Goal: Task Accomplishment & Management: Complete application form

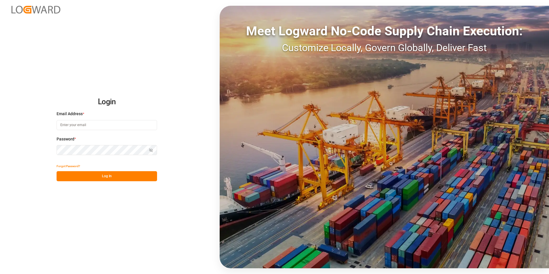
type input "[PERSON_NAME][EMAIL_ADDRESS][DOMAIN_NAME]"
click at [129, 178] on button "Log In" at bounding box center [107, 176] width 101 height 10
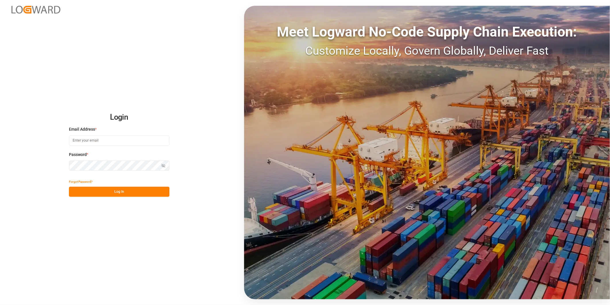
type input "george.vigo@jamindustries.com"
click at [154, 193] on button "Log In" at bounding box center [119, 191] width 101 height 10
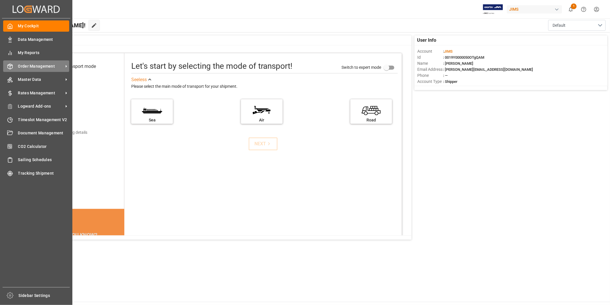
click at [29, 65] on span "Order Management" at bounding box center [40, 66] width 45 height 6
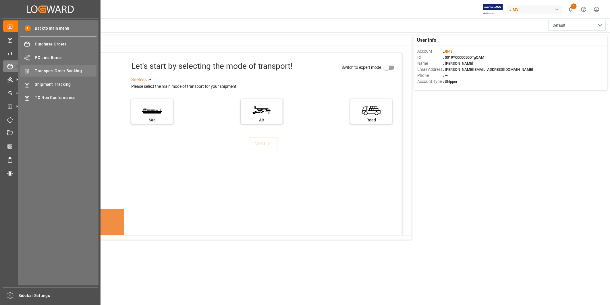
click at [75, 71] on span "Transport Order Booking" at bounding box center [66, 71] width 62 height 6
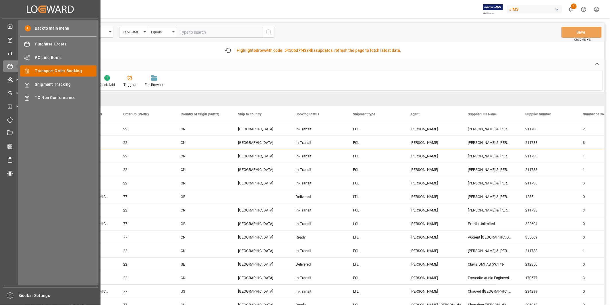
click at [58, 70] on span "Transport Order Booking" at bounding box center [66, 71] width 62 height 6
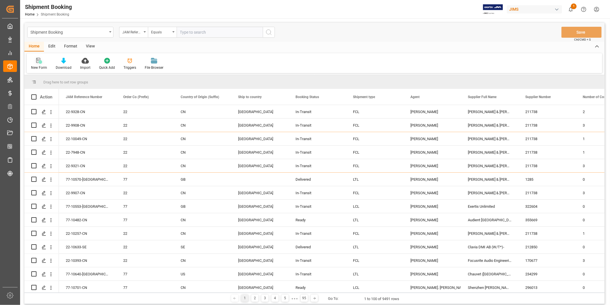
click at [44, 66] on div "New Form" at bounding box center [39, 67] width 16 height 5
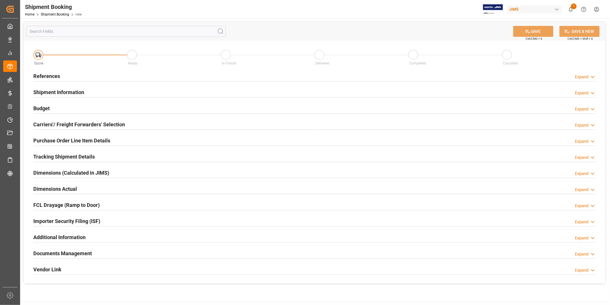
click at [594, 78] on icon at bounding box center [593, 77] width 6 height 6
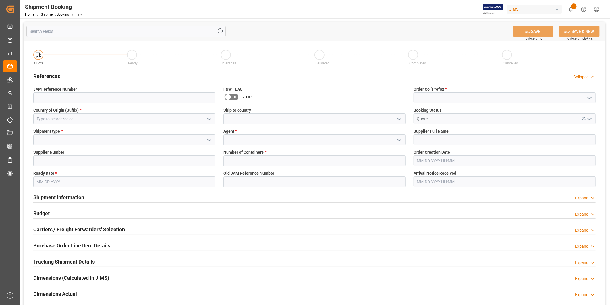
click at [586, 97] on icon "open menu" at bounding box center [589, 98] width 7 height 7
click at [563, 112] on div "22" at bounding box center [505, 110] width 182 height 13
type input "22"
click at [103, 101] on input at bounding box center [124, 97] width 182 height 11
drag, startPoint x: 112, startPoint y: 97, endPoint x: 130, endPoint y: 99, distance: 18.2
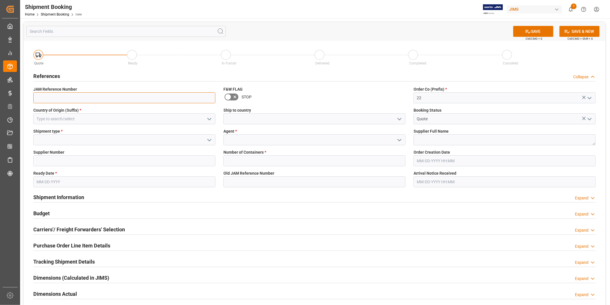
click at [112, 97] on input at bounding box center [124, 97] width 182 height 11
click at [208, 118] on polyline "open menu" at bounding box center [209, 119] width 3 height 2
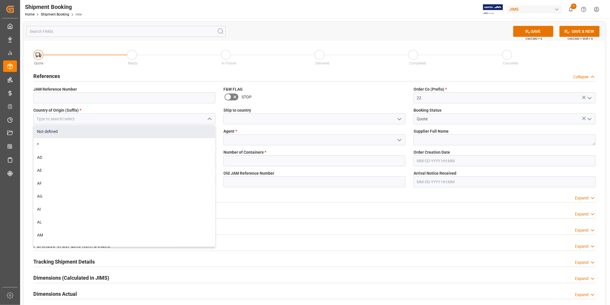
click at [151, 125] on div "Not defined" at bounding box center [125, 131] width 182 height 13
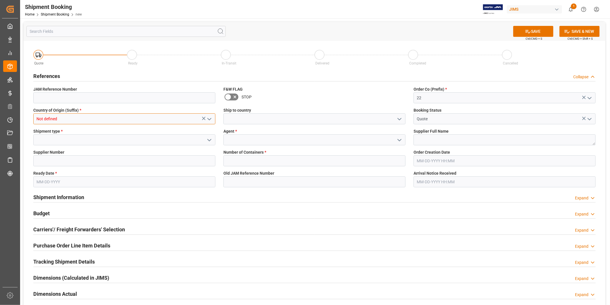
click at [157, 122] on input "Not defined" at bounding box center [124, 118] width 182 height 11
click at [151, 122] on input "Not defined" at bounding box center [124, 118] width 182 height 11
click at [164, 136] on div "US" at bounding box center [125, 131] width 182 height 13
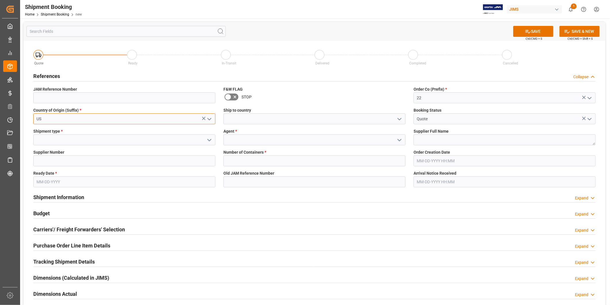
type input "US"
click at [399, 119] on polyline "open menu" at bounding box center [399, 119] width 3 height 2
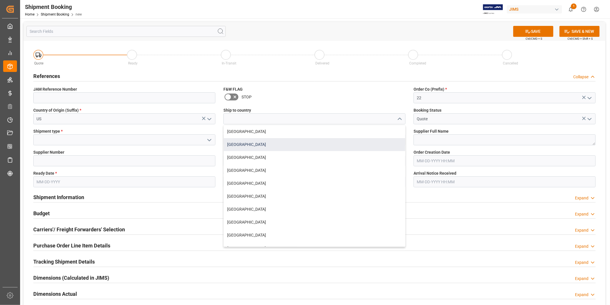
click at [341, 141] on div "United States" at bounding box center [315, 144] width 182 height 13
type input "United States"
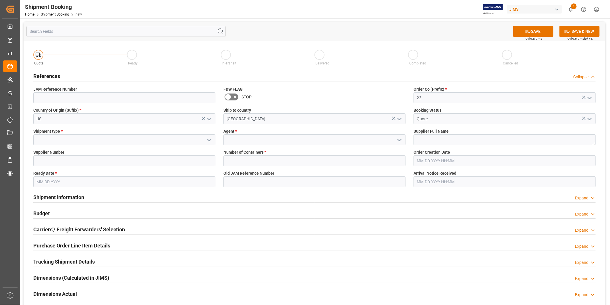
click at [211, 139] on polyline "open menu" at bounding box center [209, 140] width 3 height 2
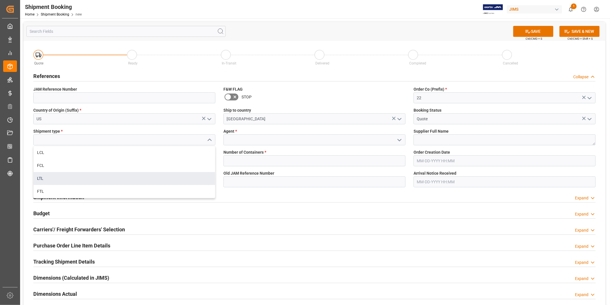
click at [181, 179] on div "LTL" at bounding box center [125, 178] width 182 height 13
type input "LTL"
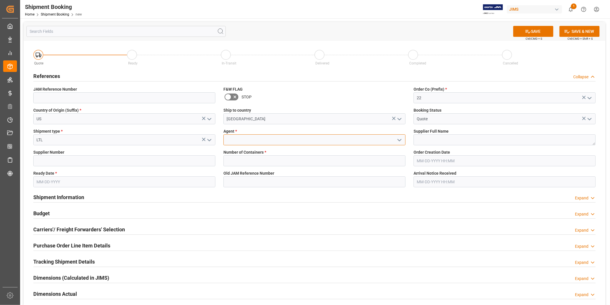
click at [286, 140] on input at bounding box center [315, 139] width 182 height 11
type input "George Vigo"
click at [438, 141] on textarea at bounding box center [505, 139] width 182 height 11
click at [445, 138] on textarea at bounding box center [505, 139] width 182 height 11
paste textarea "KMC Music"
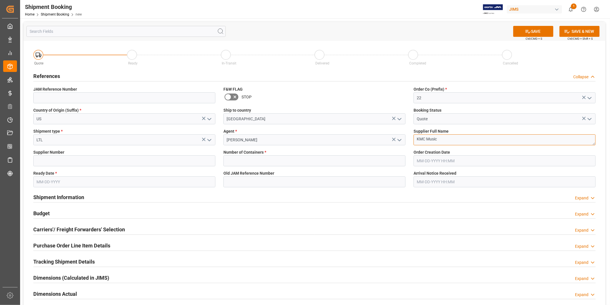
type textarea "KMC Music"
click at [266, 161] on input "text" at bounding box center [315, 160] width 182 height 11
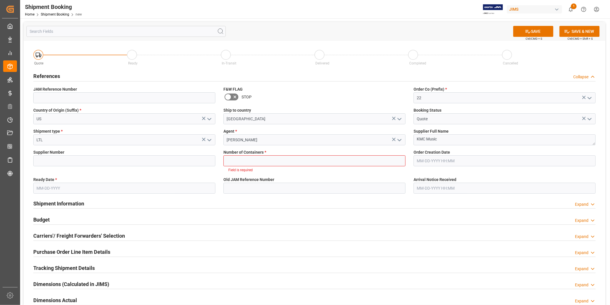
drag, startPoint x: 157, startPoint y: 154, endPoint x: 158, endPoint y: 160, distance: 5.6
click at [157, 157] on div "Supplier Number" at bounding box center [124, 160] width 190 height 27
click at [158, 160] on input at bounding box center [124, 160] width 182 height 11
click at [255, 162] on input "text" at bounding box center [315, 160] width 182 height 11
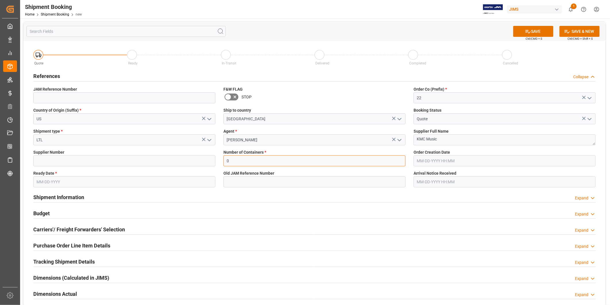
type input "0"
click at [467, 160] on input "text" at bounding box center [505, 160] width 182 height 11
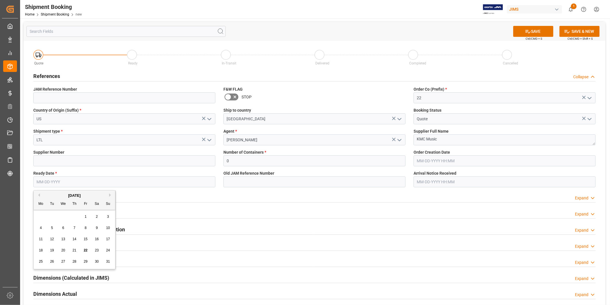
click at [61, 183] on input "text" at bounding box center [124, 181] width 182 height 11
click at [197, 185] on input "text" at bounding box center [124, 181] width 182 height 11
click at [211, 182] on input "text" at bounding box center [124, 181] width 182 height 11
click at [188, 184] on input "text" at bounding box center [124, 181] width 182 height 11
click at [51, 259] on span "26" at bounding box center [52, 261] width 4 height 4
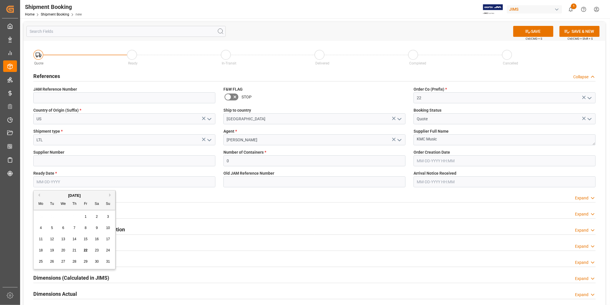
type input "08-26-2025"
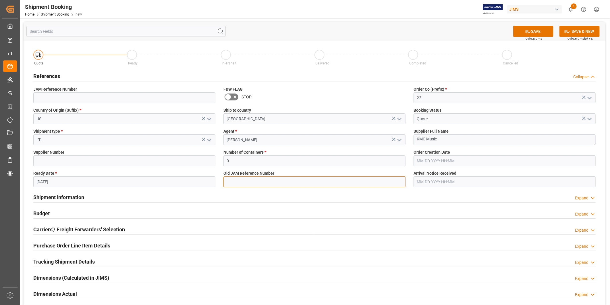
click at [245, 178] on input at bounding box center [315, 181] width 182 height 11
click at [432, 194] on div "Shipment Information Expand" at bounding box center [314, 196] width 563 height 11
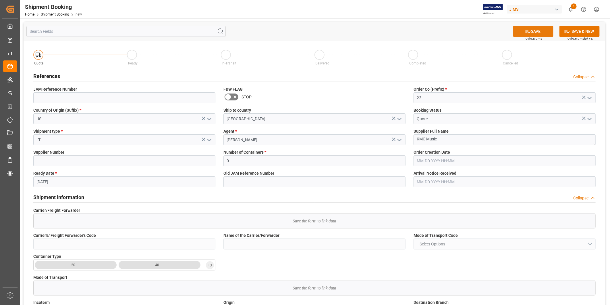
click at [531, 32] on button "SAVE" at bounding box center [533, 31] width 40 height 11
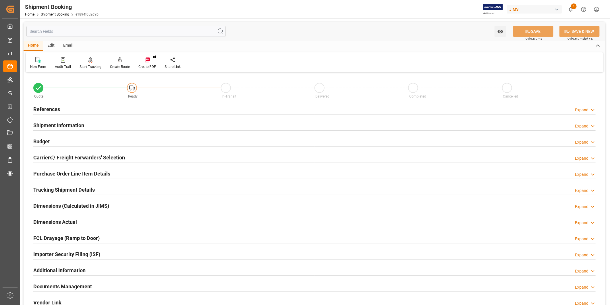
click at [112, 157] on h2 "Carriers'/ Freight Forwarders' Selection" at bounding box center [79, 157] width 92 height 8
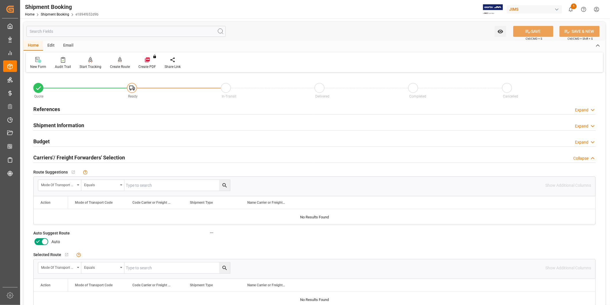
click at [40, 240] on icon at bounding box center [37, 241] width 7 height 7
click at [0, 0] on input "checkbox" at bounding box center [0, 0] width 0 height 0
click at [526, 34] on icon at bounding box center [528, 31] width 6 height 6
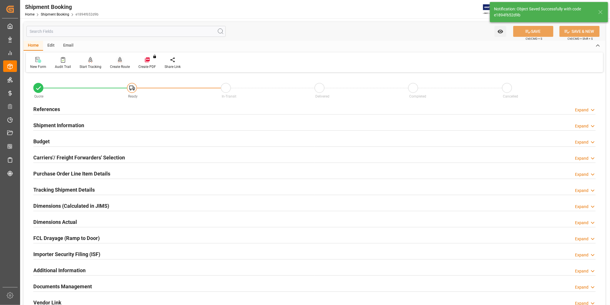
click at [128, 63] on div "Create Route" at bounding box center [120, 63] width 28 height 13
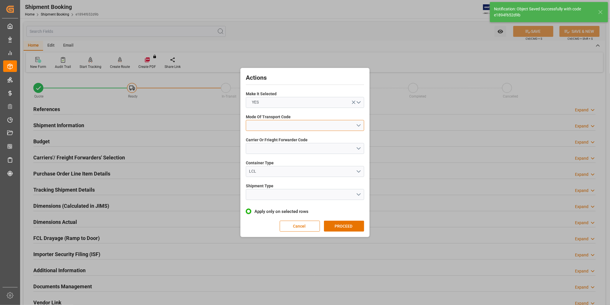
click at [269, 126] on button "open menu" at bounding box center [305, 125] width 118 height 11
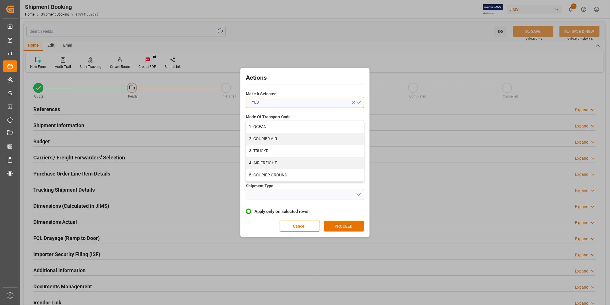
click at [286, 101] on button "YES" at bounding box center [305, 102] width 118 height 11
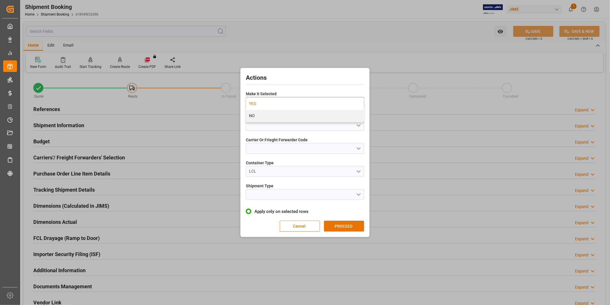
click at [282, 103] on div "YES" at bounding box center [305, 104] width 118 height 12
click at [272, 126] on button "open menu" at bounding box center [305, 125] width 118 height 11
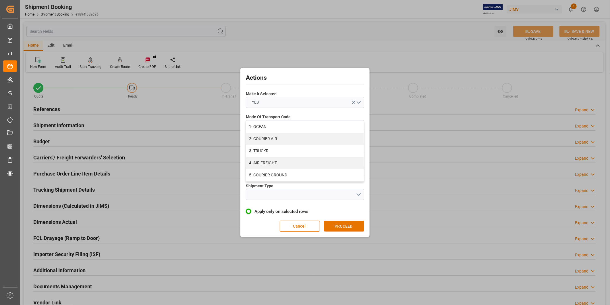
click at [243, 128] on div "1- OCEAN 2- COURIER AIR 3- TRUCKR 4- AIR FREIGHT 5- COURIER GROUND" at bounding box center [305, 125] width 127 height 11
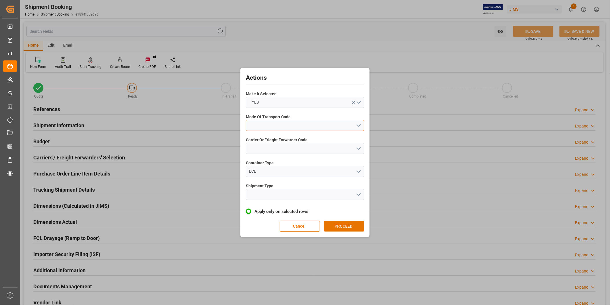
click at [361, 126] on button "open menu" at bounding box center [305, 125] width 118 height 11
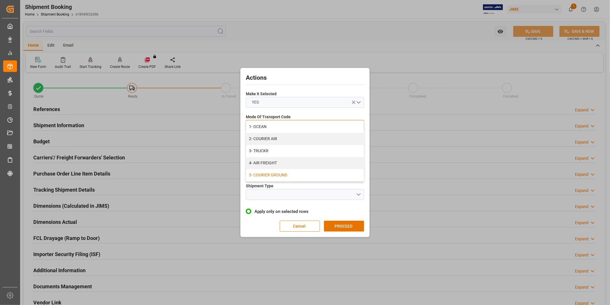
click at [319, 172] on div "5- COURIER GROUND" at bounding box center [305, 175] width 118 height 12
click at [309, 221] on button "Cancel" at bounding box center [300, 225] width 40 height 11
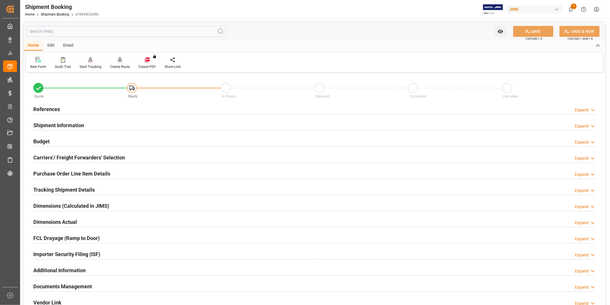
click at [123, 66] on div "Create Route" at bounding box center [120, 66] width 20 height 5
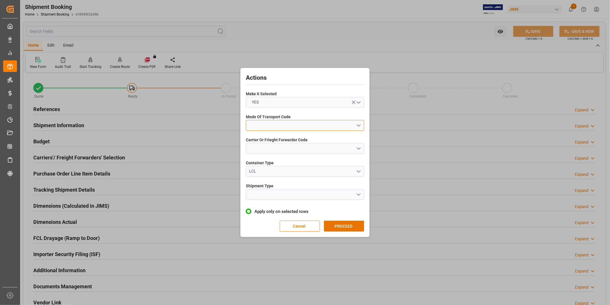
click at [297, 127] on button "open menu" at bounding box center [305, 125] width 118 height 11
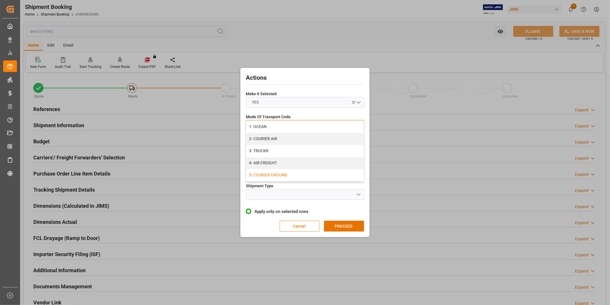
click at [296, 173] on div "5- COURIER GROUND" at bounding box center [305, 175] width 118 height 12
click at [358, 145] on button "open menu" at bounding box center [305, 148] width 118 height 11
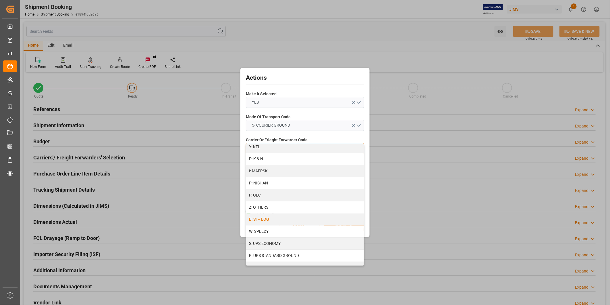
scroll to position [294, 0]
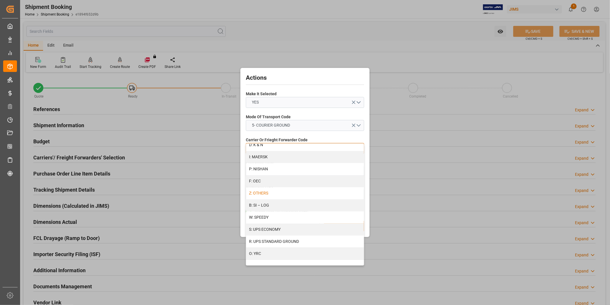
click at [292, 192] on div "Z: OTHERS" at bounding box center [305, 193] width 118 height 12
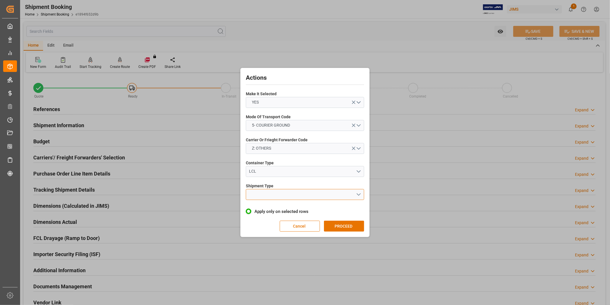
click at [288, 196] on button "open menu" at bounding box center [305, 194] width 118 height 11
click at [281, 197] on div "LTL" at bounding box center [305, 196] width 118 height 12
click at [346, 227] on button "PROCEED" at bounding box center [344, 225] width 40 height 11
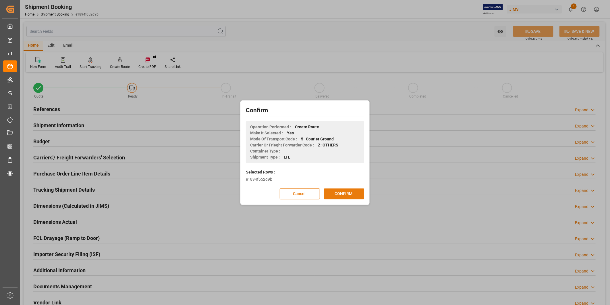
click at [348, 194] on button "CONFIRM" at bounding box center [344, 193] width 40 height 11
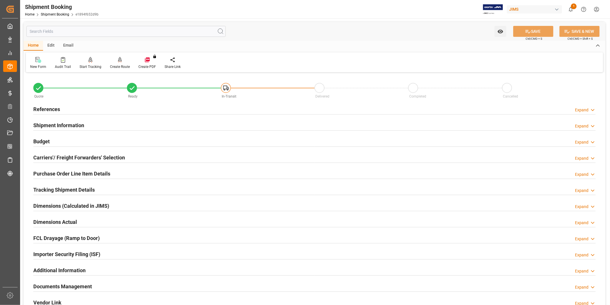
click at [129, 157] on div "Carriers'/ Freight Forwarders' Selection Expand" at bounding box center [314, 156] width 563 height 11
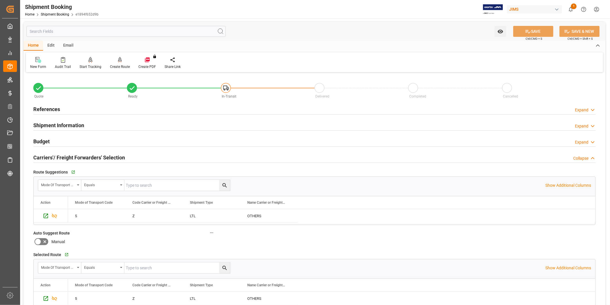
click at [129, 157] on div "Carriers'/ Freight Forwarders' Selection Collapse" at bounding box center [314, 156] width 563 height 11
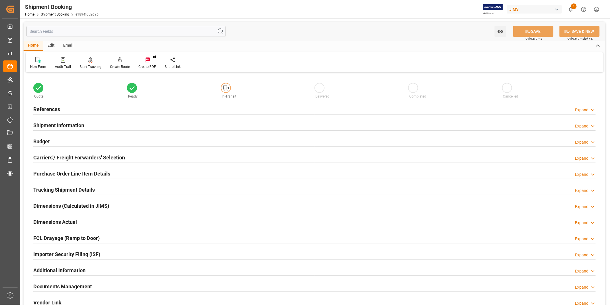
click at [126, 171] on div "Purchase Order Line Item Details Expand" at bounding box center [314, 172] width 563 height 11
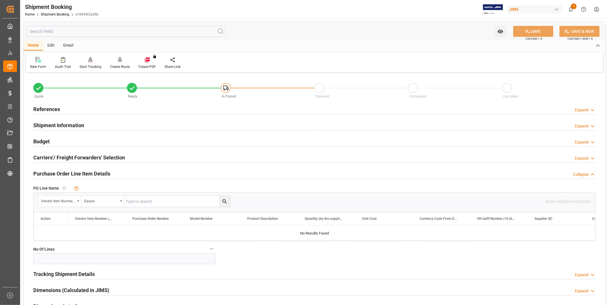
click at [126, 171] on div "Purchase Order Line Item Details Collapse" at bounding box center [314, 172] width 563 height 11
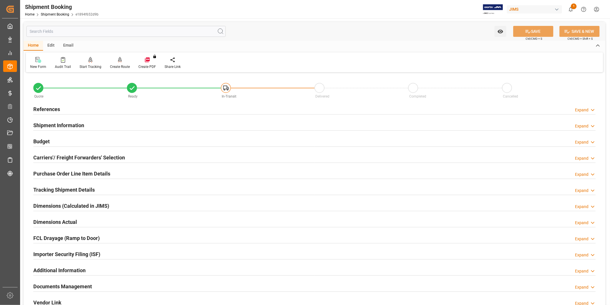
click at [75, 143] on div "Budget Expand" at bounding box center [314, 140] width 563 height 11
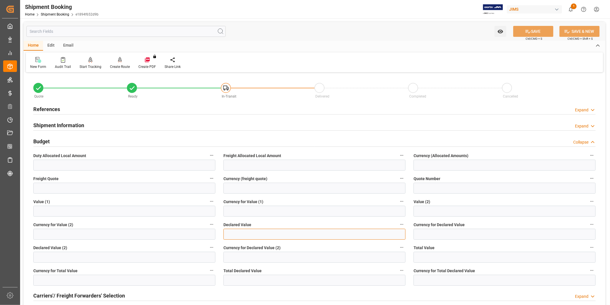
click at [248, 232] on input "text" at bounding box center [315, 233] width 182 height 11
paste input "text"
click at [258, 234] on input "text" at bounding box center [315, 233] width 182 height 11
paste input "text"
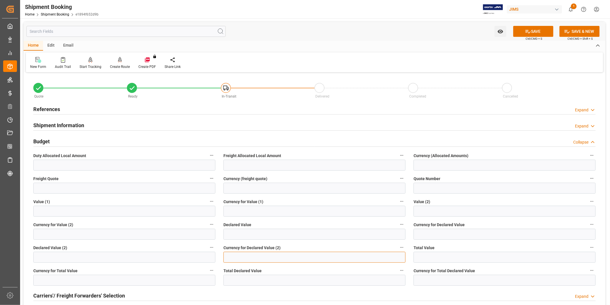
click at [280, 259] on input at bounding box center [315, 256] width 182 height 11
click at [269, 236] on input "text" at bounding box center [315, 233] width 182 height 11
paste input "text"
click at [269, 236] on input "text" at bounding box center [315, 233] width 182 height 11
click at [250, 232] on input "text" at bounding box center [315, 233] width 182 height 11
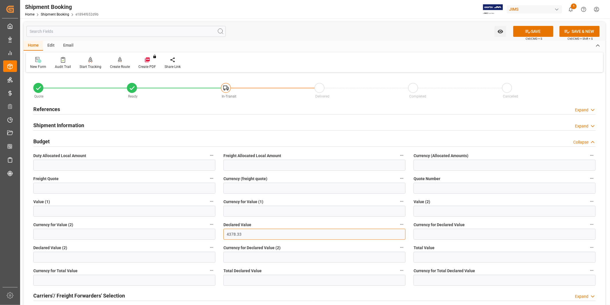
type input "4378.33"
click at [430, 234] on input at bounding box center [505, 233] width 182 height 11
type input "USD"
click at [542, 34] on button "SAVE" at bounding box center [533, 31] width 40 height 11
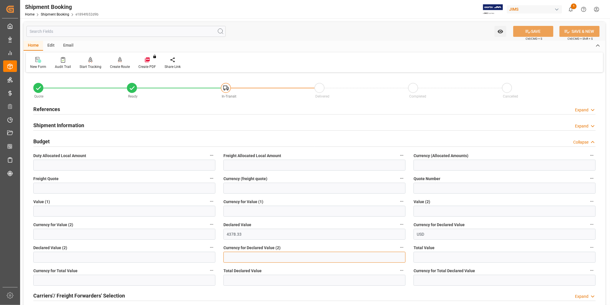
click at [342, 251] on input at bounding box center [315, 256] width 182 height 11
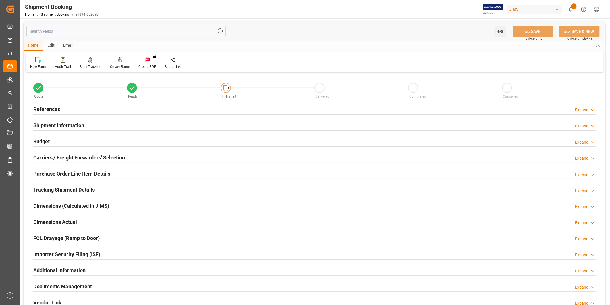
click at [72, 188] on h2 "Tracking Shipment Details" at bounding box center [63, 190] width 61 height 8
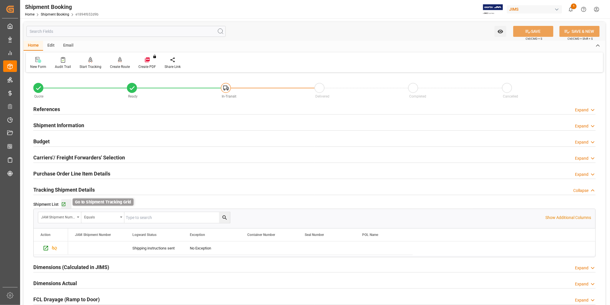
click at [62, 205] on icon "button" at bounding box center [63, 204] width 5 height 5
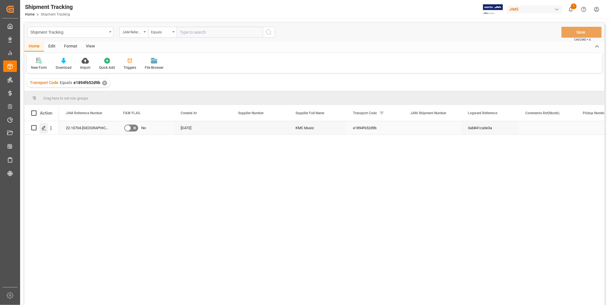
click at [41, 128] on div "Press SPACE to select this row." at bounding box center [43, 128] width 9 height 11
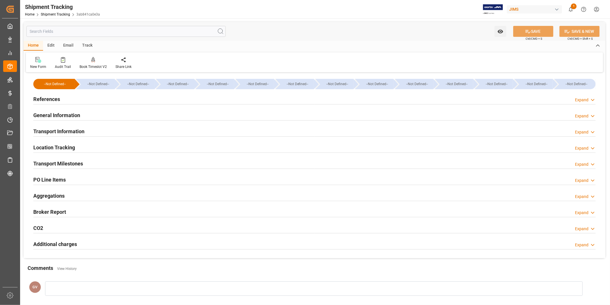
click at [93, 118] on div "General Information Expand" at bounding box center [314, 114] width 563 height 11
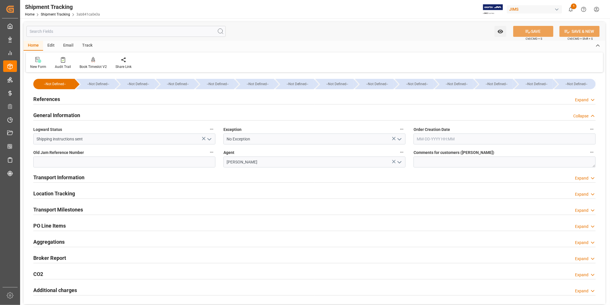
click at [93, 118] on div "General Information Collapse" at bounding box center [314, 114] width 563 height 11
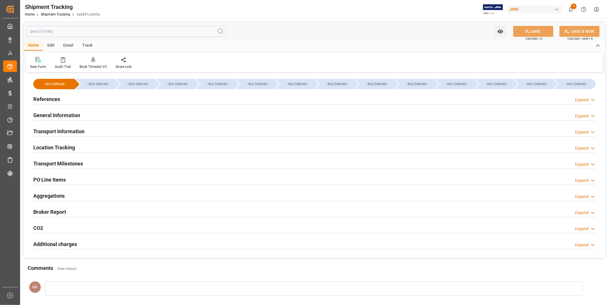
click at [88, 131] on div "Transport Information Expand" at bounding box center [314, 130] width 563 height 11
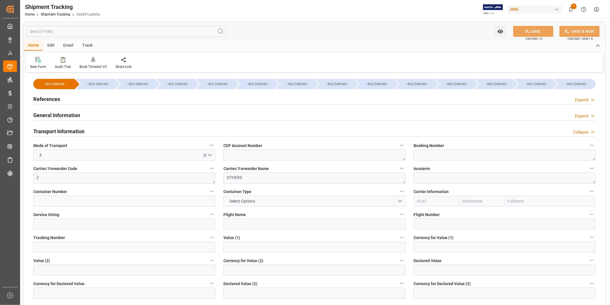
scroll to position [53, 0]
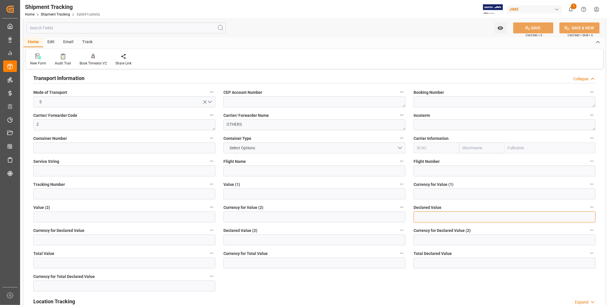
click at [424, 216] on input "text" at bounding box center [505, 216] width 182 height 11
type input "4378.33"
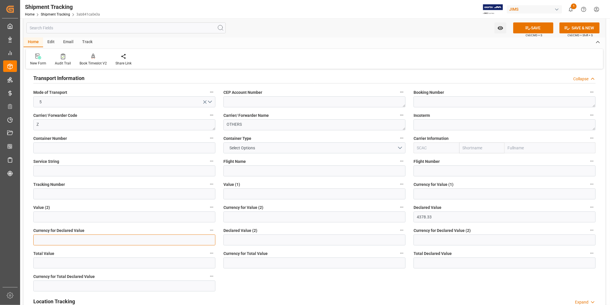
click at [120, 239] on input at bounding box center [124, 239] width 182 height 11
type input "USD"
click at [538, 27] on button "SAVE" at bounding box center [533, 27] width 40 height 11
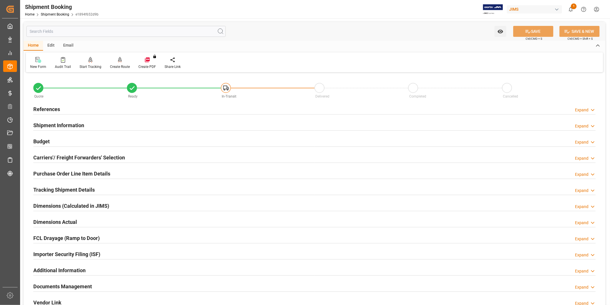
scroll to position [127, 0]
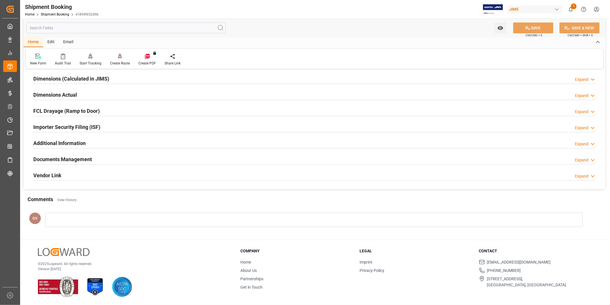
click at [109, 161] on div "Documents Management Expand" at bounding box center [314, 158] width 563 height 11
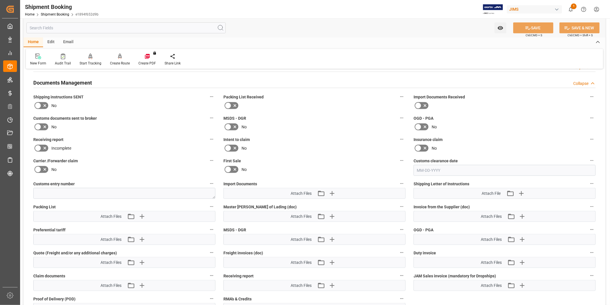
scroll to position [234, 0]
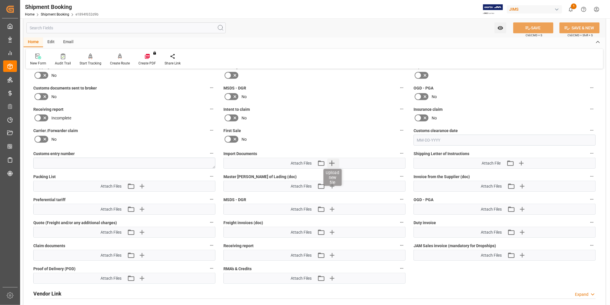
click at [333, 164] on icon "button" at bounding box center [332, 162] width 9 height 9
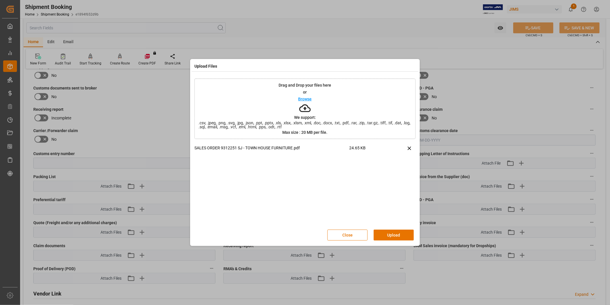
drag, startPoint x: 392, startPoint y: 232, endPoint x: 397, endPoint y: 234, distance: 5.7
click at [392, 233] on button "Upload" at bounding box center [394, 234] width 40 height 11
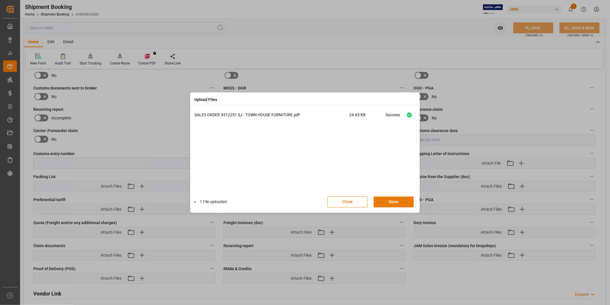
click at [396, 203] on button "Done" at bounding box center [394, 201] width 40 height 11
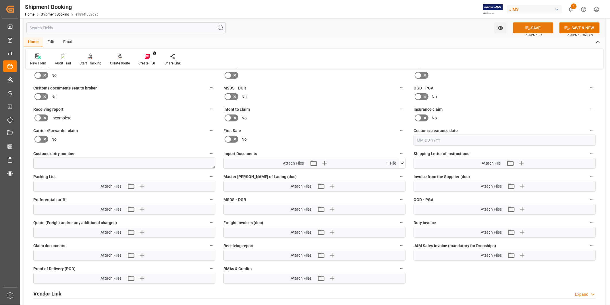
click at [535, 26] on button "SAVE" at bounding box center [533, 27] width 40 height 11
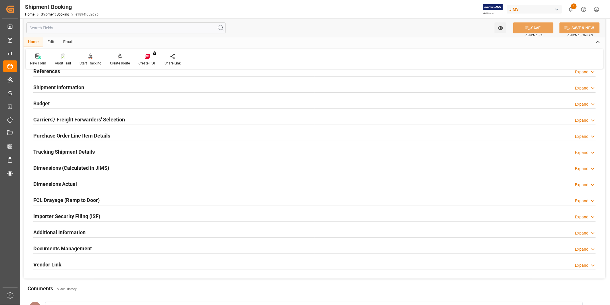
scroll to position [53, 0]
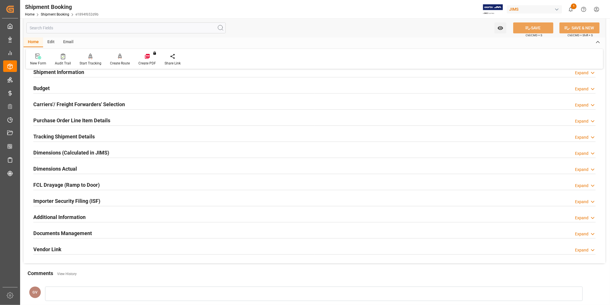
click at [143, 122] on div "Purchase Order Line Item Details Expand" at bounding box center [314, 119] width 563 height 11
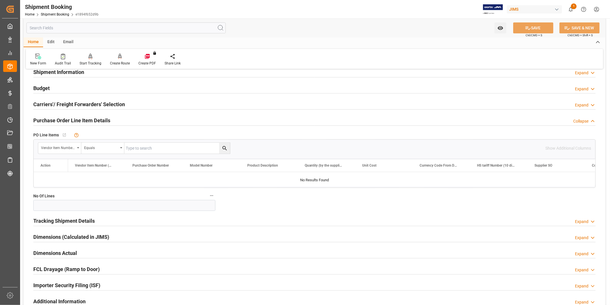
click at [143, 122] on div "Purchase Order Line Item Details Collapse" at bounding box center [314, 119] width 563 height 11
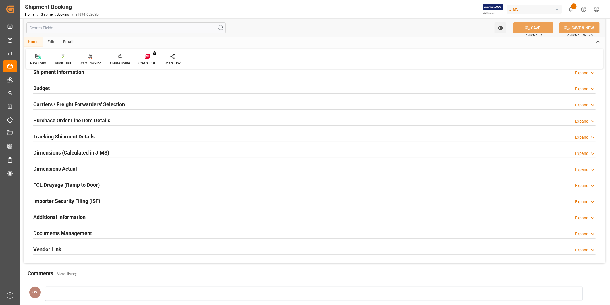
click at [122, 216] on div "Additional Information Expand" at bounding box center [314, 216] width 563 height 11
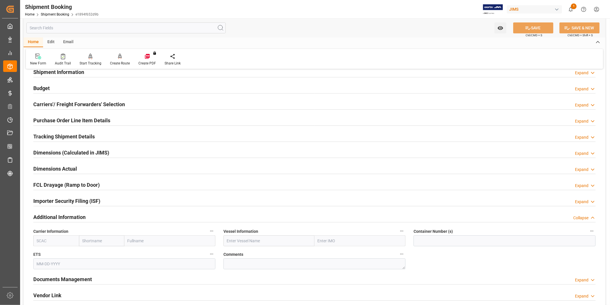
click at [122, 216] on div "Additional Information Collapse" at bounding box center [314, 216] width 563 height 11
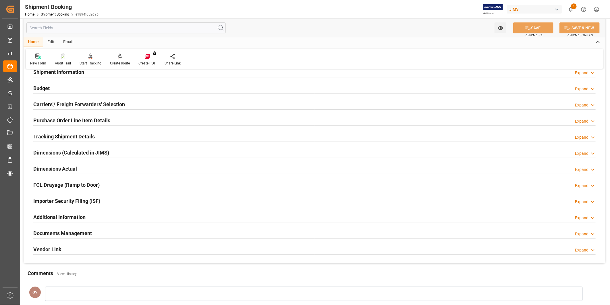
click at [121, 217] on div "Additional Information Expand" at bounding box center [314, 216] width 563 height 11
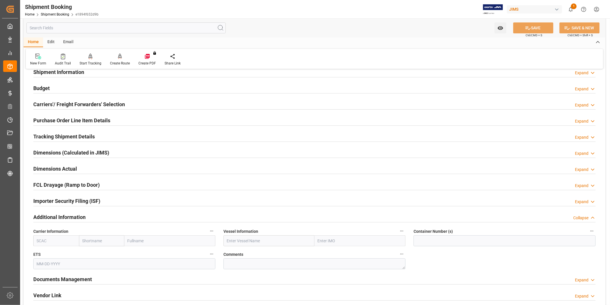
click at [121, 217] on div "Additional Information Collapse" at bounding box center [314, 216] width 563 height 11
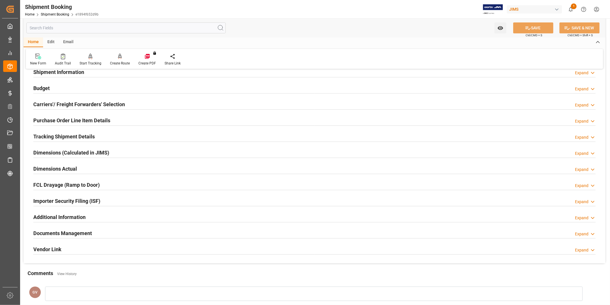
click at [115, 121] on div "Purchase Order Line Item Details Expand" at bounding box center [314, 119] width 563 height 11
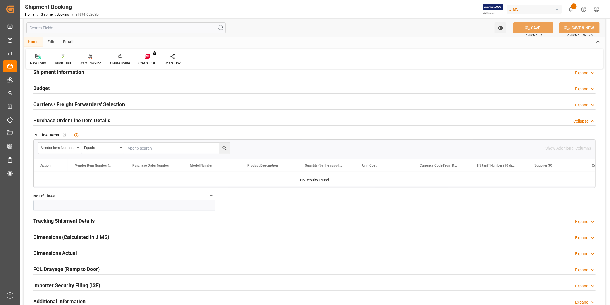
click at [115, 121] on div "Purchase Order Line Item Details Collapse" at bounding box center [314, 119] width 563 height 11
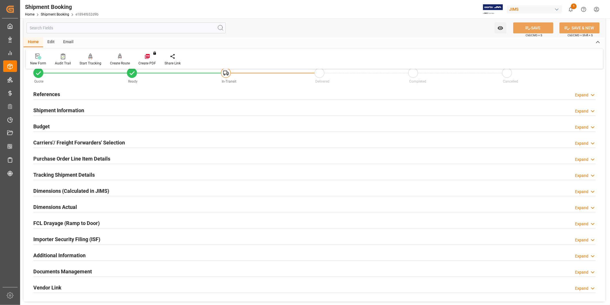
scroll to position [0, 0]
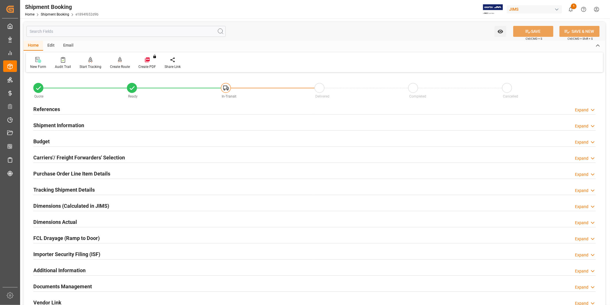
click at [583, 105] on div "References Expand" at bounding box center [314, 108] width 563 height 11
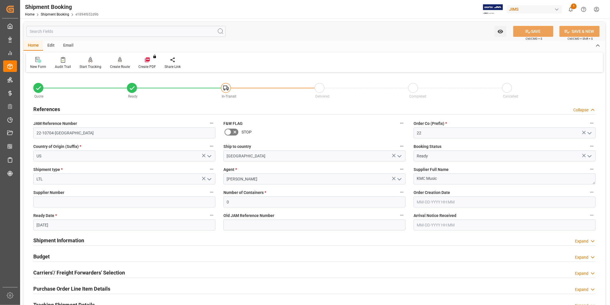
click at [102, 141] on div "Country of Origin (Suffix) * US" at bounding box center [124, 151] width 190 height 23
click at [101, 137] on input "22-10704-[GEOGRAPHIC_DATA]" at bounding box center [124, 132] width 182 height 11
click at [61, 136] on input "22-10704-[GEOGRAPHIC_DATA]" at bounding box center [124, 132] width 182 height 11
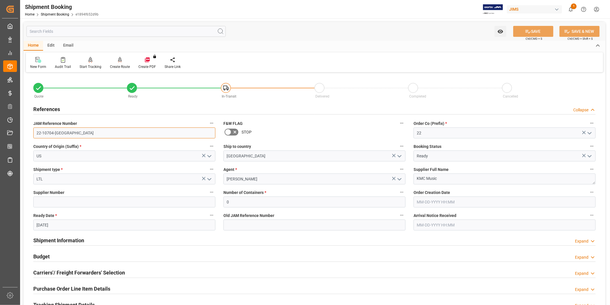
click at [61, 136] on input "22-10704-[GEOGRAPHIC_DATA]" at bounding box center [124, 132] width 182 height 11
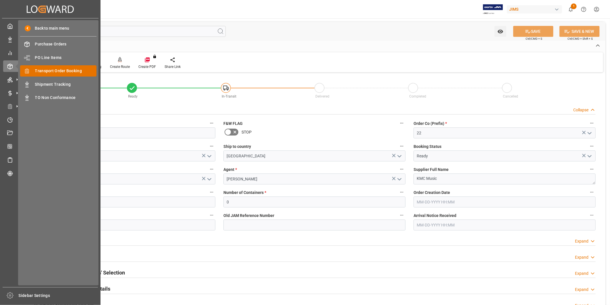
click at [47, 74] on div "Transport Order Booking Transport Order Booking" at bounding box center [58, 70] width 76 height 11
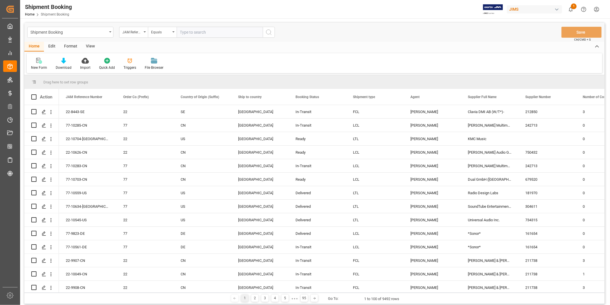
click at [215, 33] on input "text" at bounding box center [220, 32] width 86 height 11
type input "22-10606-US"
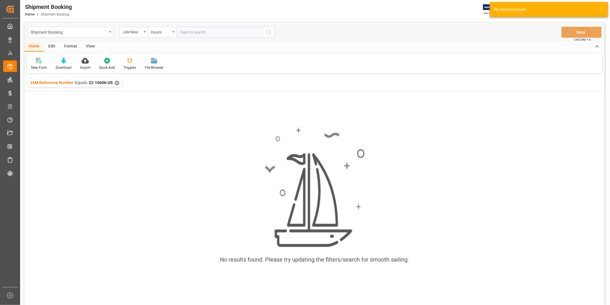
click at [118, 83] on div "✕" at bounding box center [117, 82] width 5 height 5
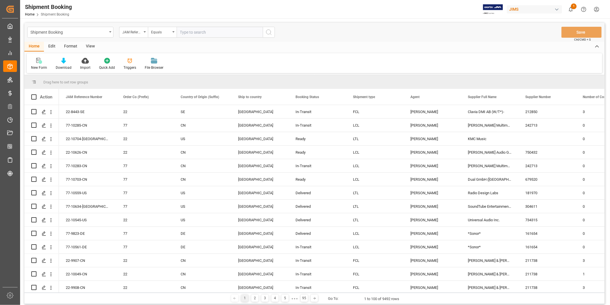
click at [199, 32] on input "text" at bounding box center [220, 32] width 86 height 11
paste input "22-10606-US"
type input "22-10606-US"
click at [267, 33] on icon "search button" at bounding box center [268, 32] width 7 height 7
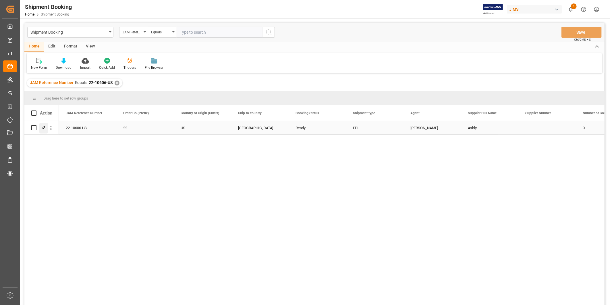
click at [46, 128] on div "Press SPACE to select this row." at bounding box center [43, 128] width 9 height 11
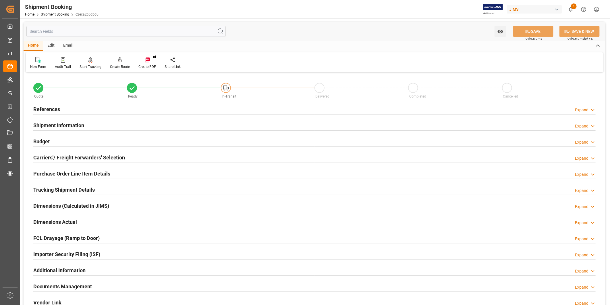
click at [582, 111] on div "Expand" at bounding box center [582, 110] width 14 height 6
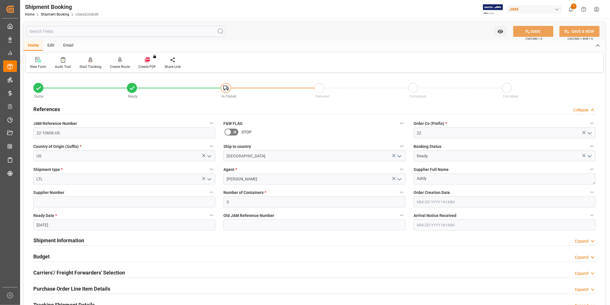
click at [582, 111] on div "Collapse" at bounding box center [580, 110] width 15 height 6
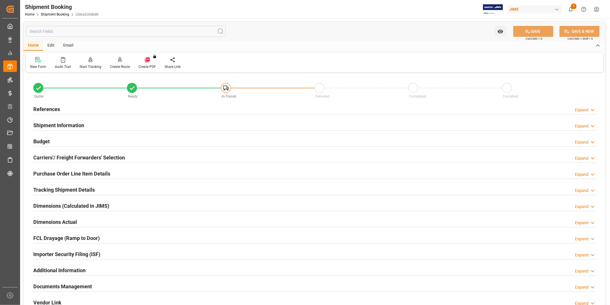
click at [100, 190] on div "Tracking Shipment Details Expand" at bounding box center [314, 189] width 563 height 11
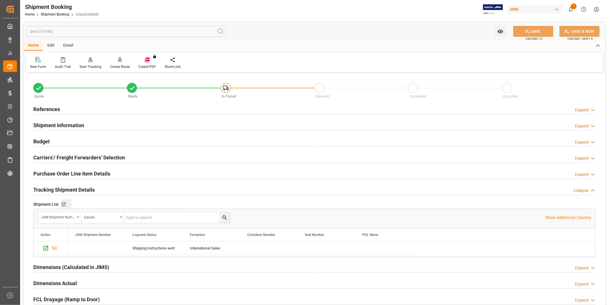
click at [68, 205] on div "Go to Shipment Tracking Grid" at bounding box center [66, 204] width 10 height 5
click at [80, 128] on h2 "Shipment Information" at bounding box center [58, 125] width 51 height 8
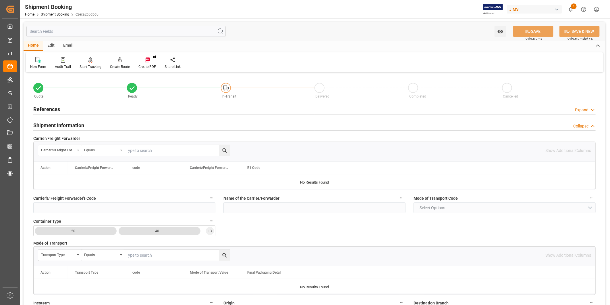
click at [90, 125] on div "Shipment Information Collapse" at bounding box center [314, 124] width 563 height 11
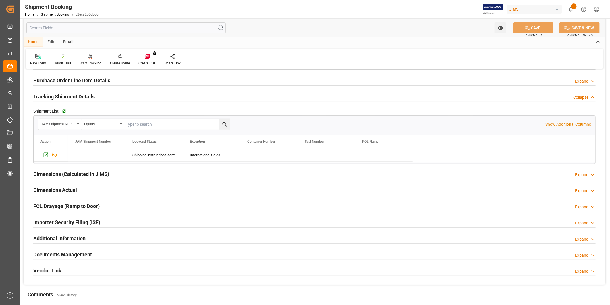
scroll to position [159, 0]
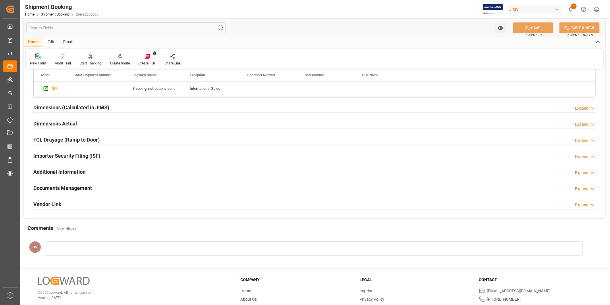
click at [99, 168] on div "Additional Information Expand" at bounding box center [314, 171] width 563 height 11
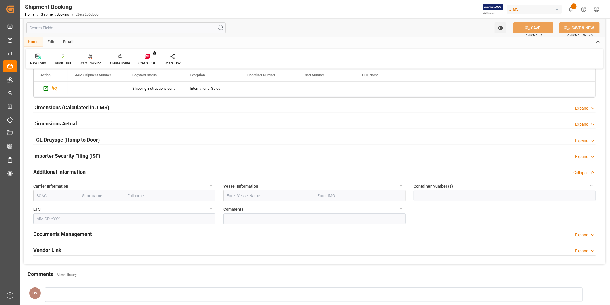
click at [99, 168] on div "Additional Information Collapse" at bounding box center [314, 171] width 563 height 11
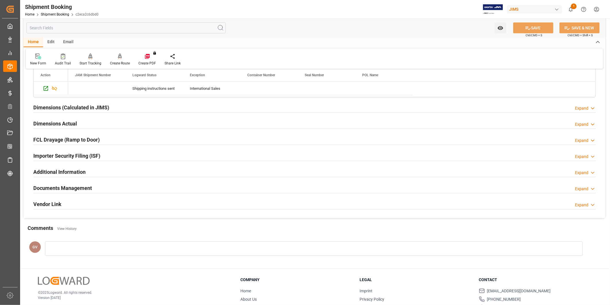
click at [94, 191] on div "Documents Management Expand" at bounding box center [314, 187] width 563 height 11
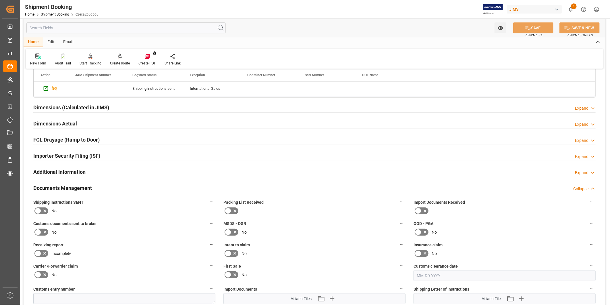
click at [95, 191] on div "Documents Management Collapse" at bounding box center [314, 187] width 563 height 11
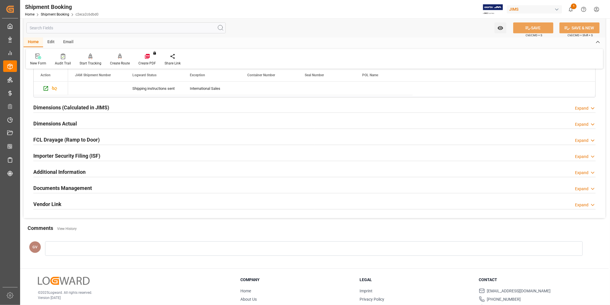
click at [108, 140] on div "FCL Drayage (Ramp to Door) Expand" at bounding box center [314, 139] width 563 height 11
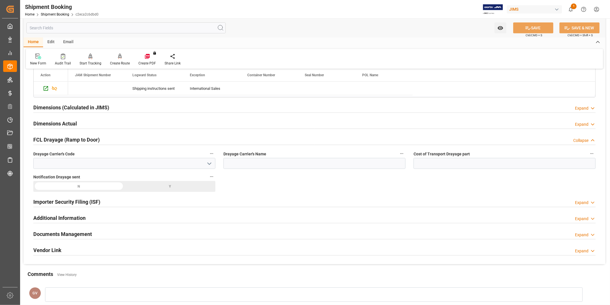
click at [108, 140] on div "FCL Drayage (Ramp to Door) Collapse" at bounding box center [314, 139] width 563 height 11
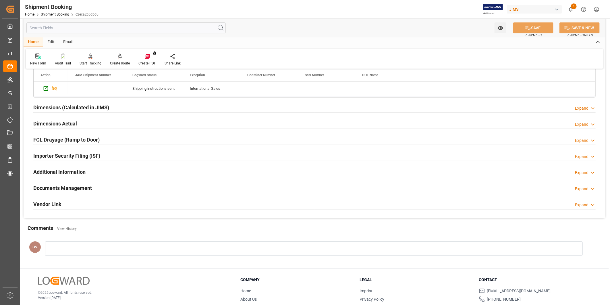
click at [110, 128] on div at bounding box center [314, 128] width 563 height 0
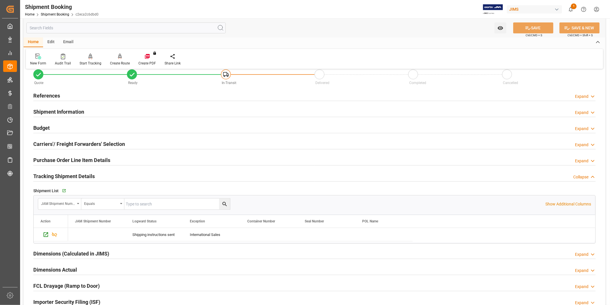
scroll to position [0, 0]
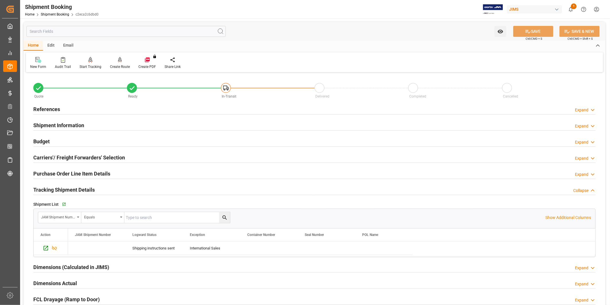
click at [92, 190] on h2 "Tracking Shipment Details" at bounding box center [63, 190] width 61 height 8
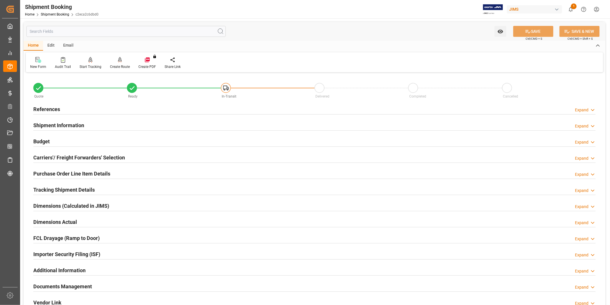
click at [92, 190] on h2 "Tracking Shipment Details" at bounding box center [63, 190] width 61 height 8
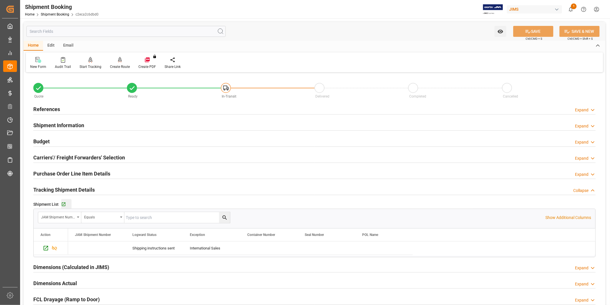
click at [68, 203] on div "Go to Shipment Tracking Grid" at bounding box center [66, 204] width 10 height 5
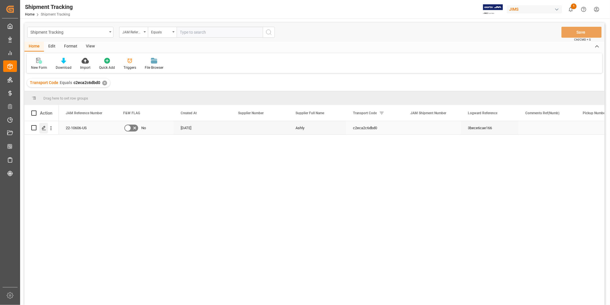
click at [43, 128] on polygon "Press SPACE to select this row." at bounding box center [43, 127] width 3 height 3
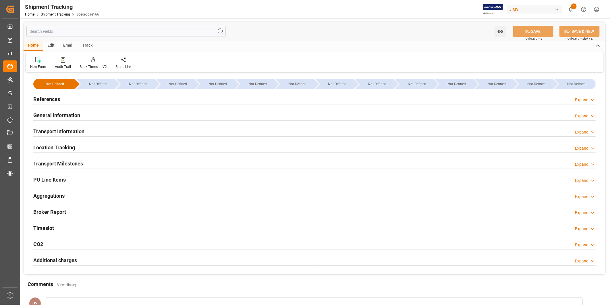
click at [75, 130] on h2 "Transport Information" at bounding box center [58, 131] width 51 height 8
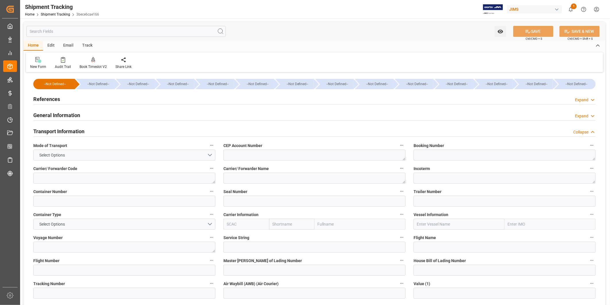
click at [578, 130] on div "Collapse" at bounding box center [580, 132] width 15 height 6
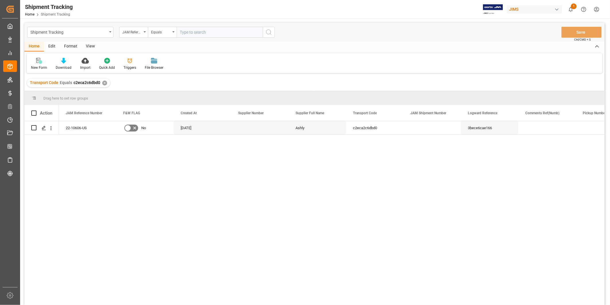
click at [91, 47] on div "View" at bounding box center [91, 47] width 18 height 10
click at [36, 64] on div "Default" at bounding box center [37, 63] width 20 height 13
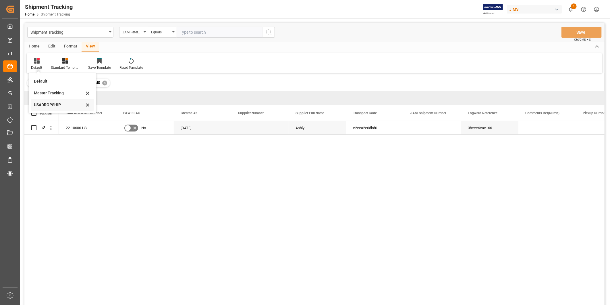
click at [47, 103] on div "USADROPSHIP" at bounding box center [59, 105] width 50 height 6
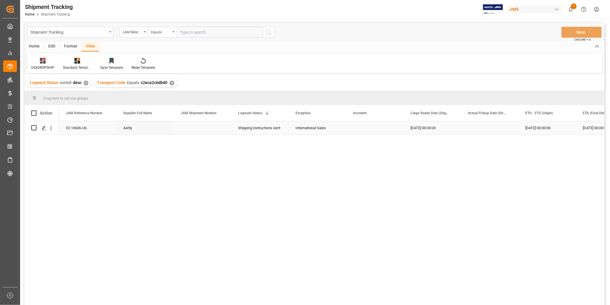
click at [549, 127] on div "09-20-2025 00:00:00" at bounding box center [547, 127] width 57 height 13
click at [511, 129] on div "Press SPACE to select this row." at bounding box center [489, 127] width 57 height 13
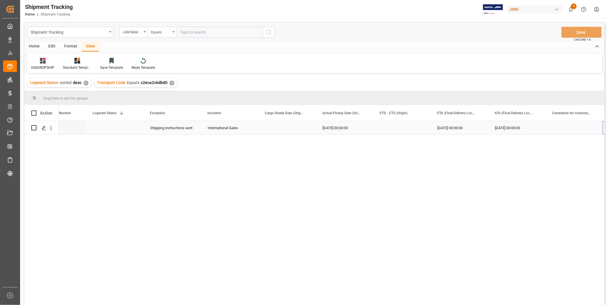
scroll to position [0, 145]
click at [511, 129] on div "Press SPACE to select this row." at bounding box center [516, 127] width 57 height 13
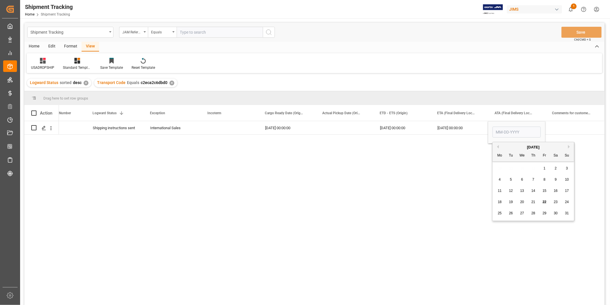
click at [545, 203] on span "22" at bounding box center [545, 202] width 4 height 4
type input "08-22-2025"
click at [555, 130] on div "Press SPACE to select this row." at bounding box center [574, 127] width 57 height 13
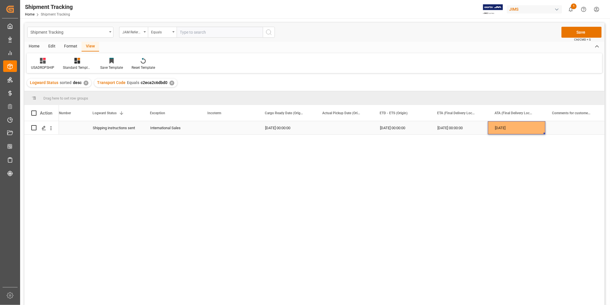
click at [522, 131] on div "08-22-2025" at bounding box center [516, 127] width 57 height 13
click at [411, 128] on div "09-20-2025 00:00:00" at bounding box center [401, 127] width 57 height 13
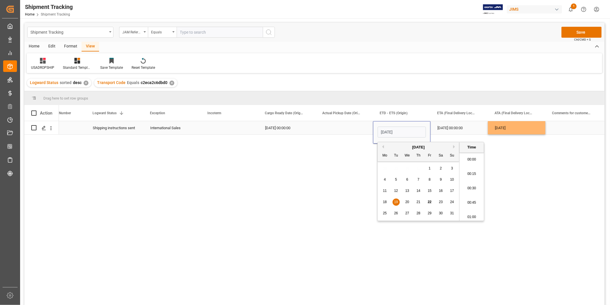
type input "08-19-2025 20:00"
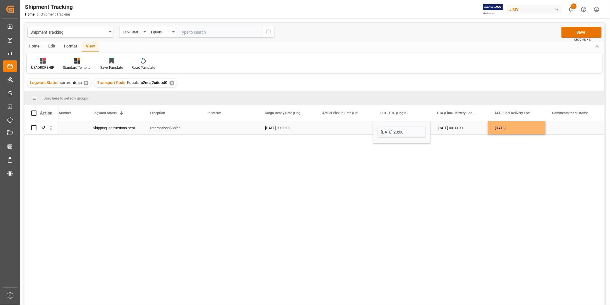
click at [449, 129] on div "09-20-2025 00:00:00" at bounding box center [459, 127] width 57 height 13
click at [406, 131] on div "08-19-2025 20:00:00" at bounding box center [401, 127] width 57 height 13
click at [443, 125] on div "09-20-2025 00:00:00" at bounding box center [459, 127] width 57 height 13
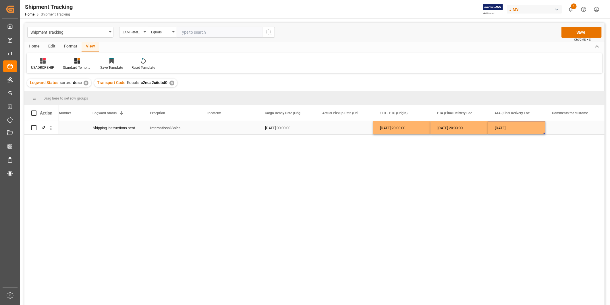
click at [502, 131] on div "08-22-2025" at bounding box center [516, 127] width 57 height 13
click at [331, 130] on div "Press SPACE to select this row." at bounding box center [344, 127] width 57 height 13
click at [588, 32] on button "Save" at bounding box center [582, 32] width 40 height 11
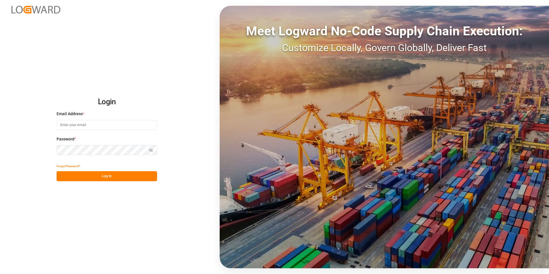
type input "[PERSON_NAME][EMAIL_ADDRESS][DOMAIN_NAME]"
click at [126, 179] on button "Log In" at bounding box center [107, 176] width 101 height 10
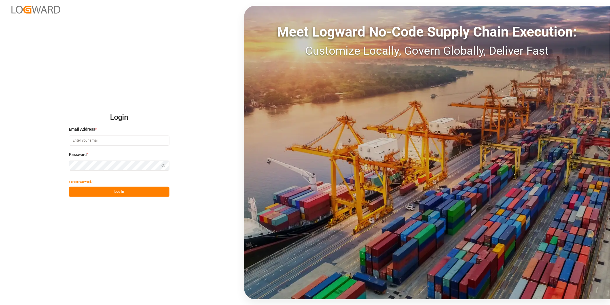
type input "[PERSON_NAME][EMAIL_ADDRESS][DOMAIN_NAME]"
click at [145, 195] on button "Log In" at bounding box center [119, 191] width 101 height 10
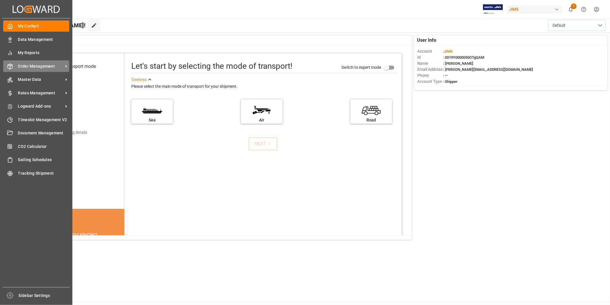
click at [54, 66] on span "Order Management" at bounding box center [40, 66] width 45 height 6
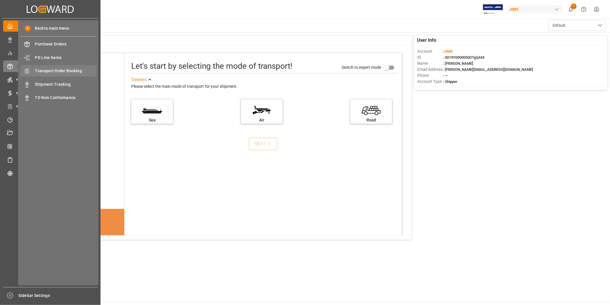
click at [75, 70] on span "Transport Order Booking" at bounding box center [66, 71] width 62 height 6
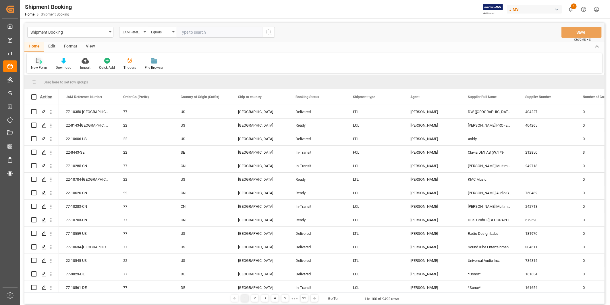
click at [42, 63] on div at bounding box center [39, 60] width 16 height 6
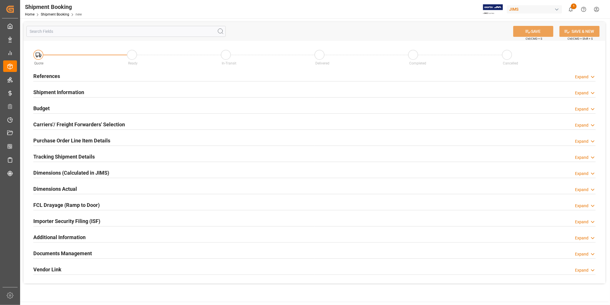
click at [584, 74] on div "Expand" at bounding box center [582, 77] width 14 height 6
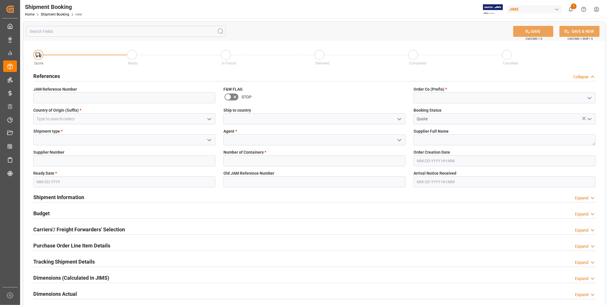
click at [590, 99] on icon "open menu" at bounding box center [589, 98] width 7 height 7
click at [580, 108] on div "22" at bounding box center [505, 110] width 182 height 13
type input "22"
click at [211, 121] on icon "open menu" at bounding box center [209, 118] width 7 height 7
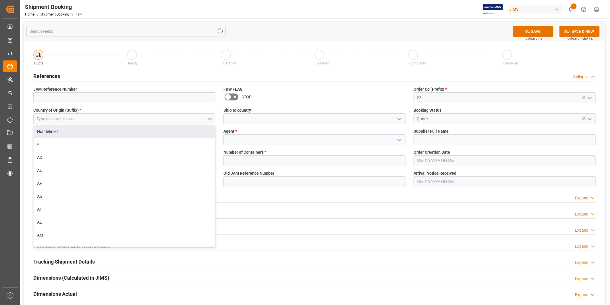
click at [184, 125] on div "Not defined" at bounding box center [125, 131] width 182 height 13
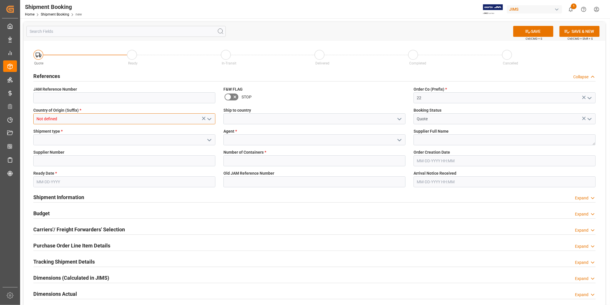
click at [184, 123] on input "Not defined" at bounding box center [124, 118] width 182 height 11
click at [170, 130] on div "TW" at bounding box center [125, 131] width 182 height 13
type input "TW"
